Goal: Navigation & Orientation: Find specific page/section

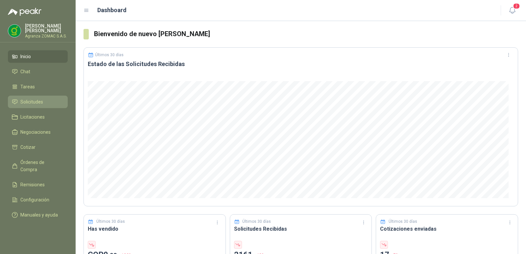
click at [46, 101] on li "Solicitudes" at bounding box center [38, 101] width 52 height 7
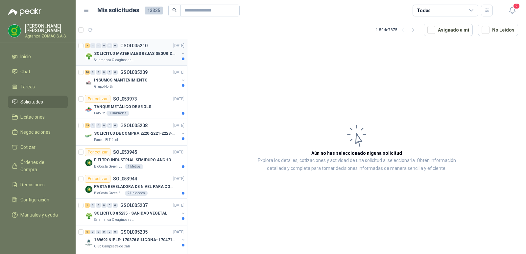
click at [151, 59] on div "Salamanca Oleaginosas SAS" at bounding box center [136, 60] width 85 height 5
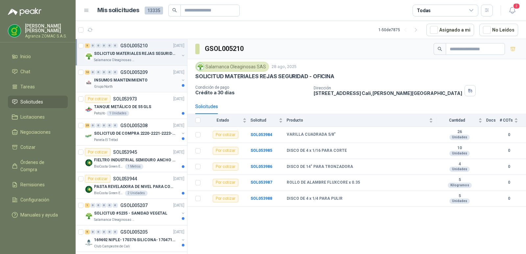
click at [164, 76] on div "INSUMOS MANTENIMIENTO" at bounding box center [136, 80] width 85 height 8
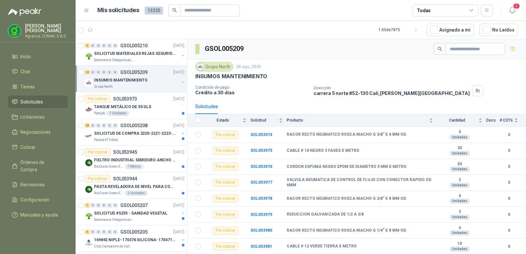
scroll to position [34, 0]
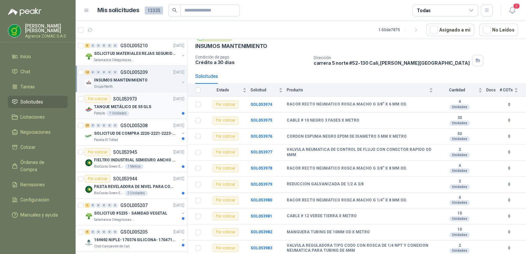
click at [149, 104] on div "TANQUE METÁLICO DE 55 GLS" at bounding box center [139, 107] width 90 height 8
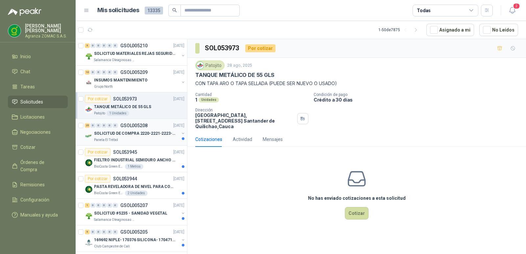
click at [140, 131] on p "SOLICITUD DE COMPRA 2220-2221-2223-2224" at bounding box center [135, 134] width 82 height 6
